Goal: Task Accomplishment & Management: Manage account settings

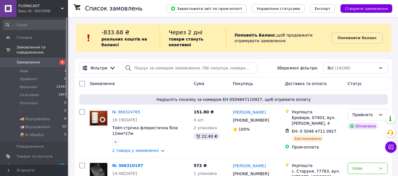
click at [30, 7] on span "FLORACAST" at bounding box center [39, 5] width 42 height 5
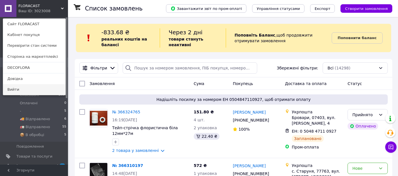
click at [25, 89] on link "Вийти" at bounding box center [34, 89] width 62 height 11
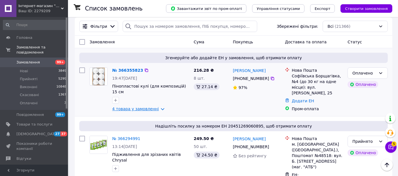
scroll to position [63, 0]
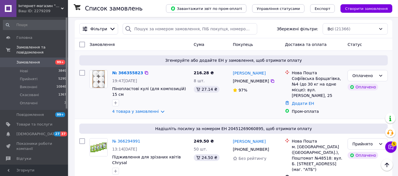
click at [98, 75] on img at bounding box center [98, 79] width 12 height 18
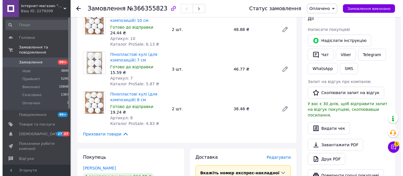
scroll to position [126, 0]
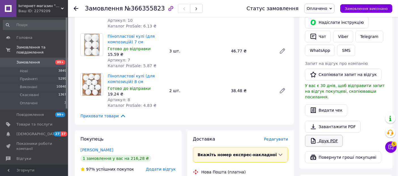
click at [326, 136] on link "Друк PDF" at bounding box center [324, 141] width 38 height 12
click at [274, 139] on span "Редагувати" at bounding box center [276, 139] width 24 height 5
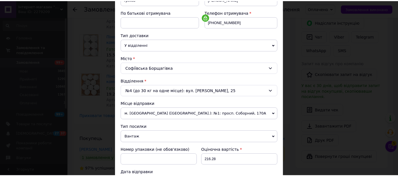
scroll to position [198, 0]
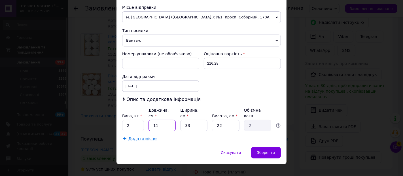
click at [167, 120] on input "11" at bounding box center [161, 125] width 27 height 11
type input "1"
type input "0.18"
type input "5"
type input "0.91"
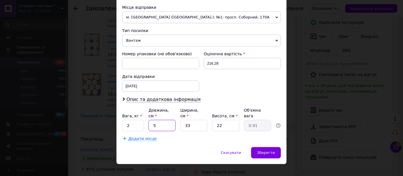
type input "55"
type input "9.98"
type input "55"
click at [266, 150] on span "Зберегти" at bounding box center [266, 152] width 18 height 4
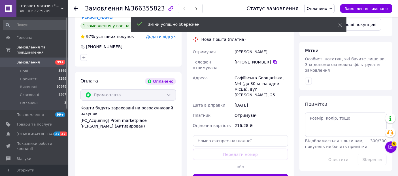
scroll to position [315, 0]
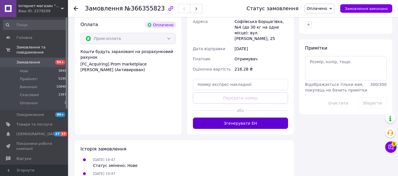
click at [245, 118] on button "Згенерувати ЕН" at bounding box center [240, 123] width 95 height 11
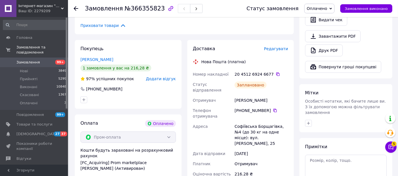
scroll to position [157, 0]
